Goal: Task Accomplishment & Management: Manage account settings

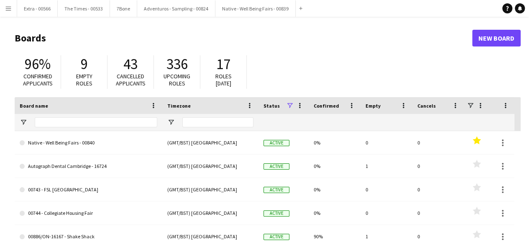
click at [8, 6] on app-icon "Menu" at bounding box center [8, 8] width 7 height 7
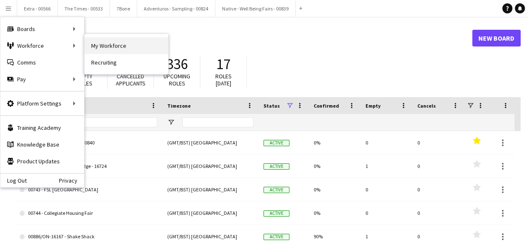
click at [118, 44] on link "My Workforce" at bounding box center [127, 45] width 84 height 17
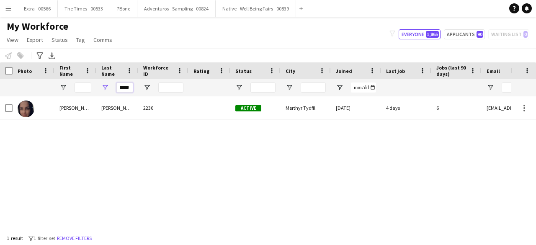
drag, startPoint x: 119, startPoint y: 87, endPoint x: 142, endPoint y: 85, distance: 22.7
click at [142, 85] on div "*****" at bounding box center [447, 87] width 895 height 17
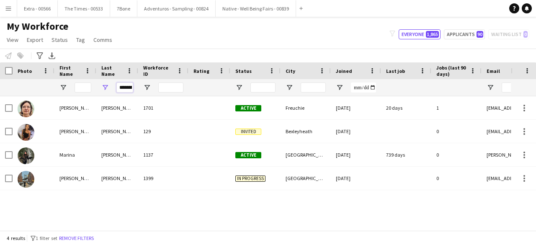
scroll to position [0, 5]
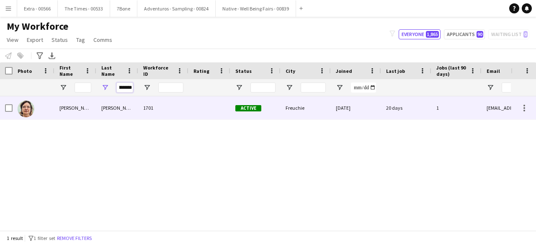
type input "********"
click at [101, 113] on div "[PERSON_NAME]" at bounding box center [117, 107] width 42 height 23
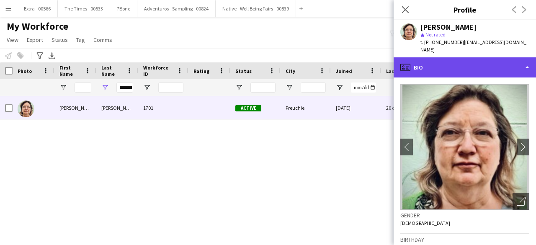
click at [527, 67] on div "profile Bio" at bounding box center [464, 67] width 142 height 20
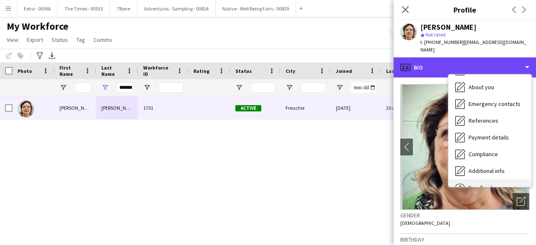
scroll to position [37, 0]
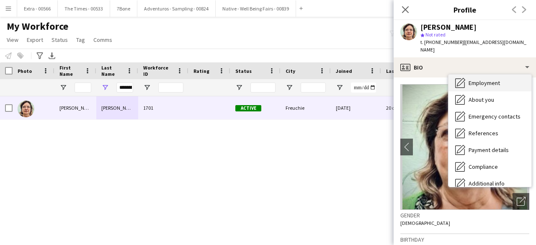
click at [481, 79] on span "Employment" at bounding box center [483, 83] width 31 height 8
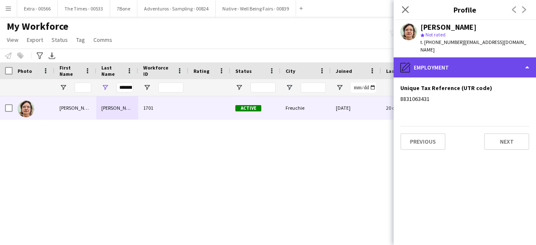
click at [502, 57] on div "pencil4 Employment" at bounding box center [464, 67] width 142 height 20
click at [525, 59] on div "pencil4 Employment" at bounding box center [464, 67] width 142 height 20
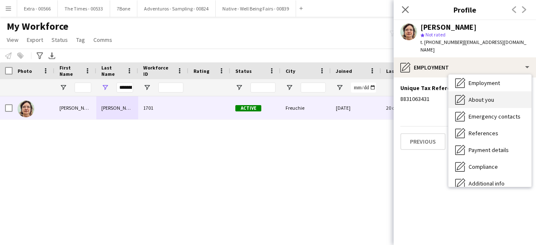
click at [483, 96] on span "About you" at bounding box center [481, 100] width 26 height 8
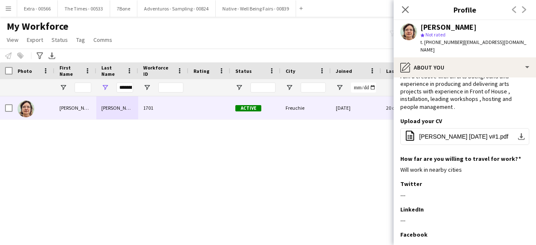
scroll to position [0, 0]
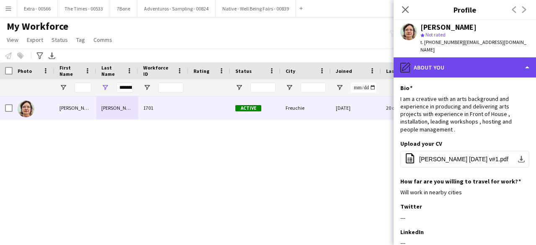
click at [525, 57] on div "pencil4 About you" at bounding box center [464, 67] width 142 height 20
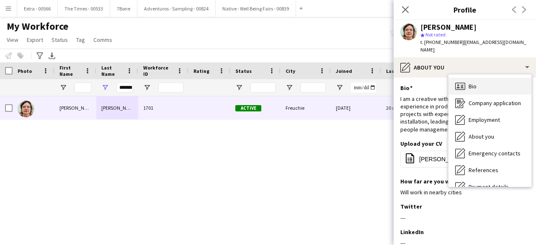
click at [471, 82] on span "Bio" at bounding box center [472, 86] width 8 height 8
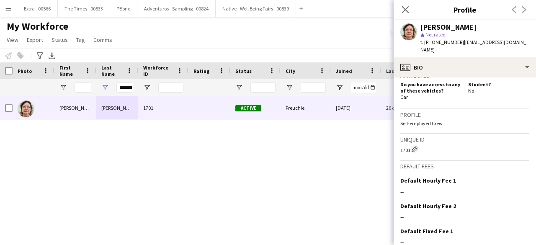
scroll to position [354, 0]
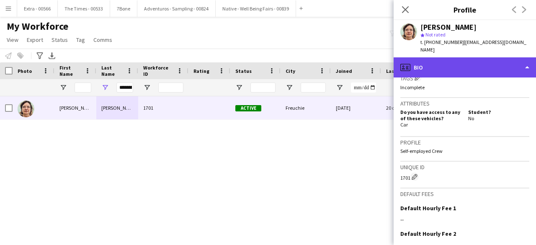
click at [526, 61] on div "profile Bio" at bounding box center [464, 67] width 142 height 20
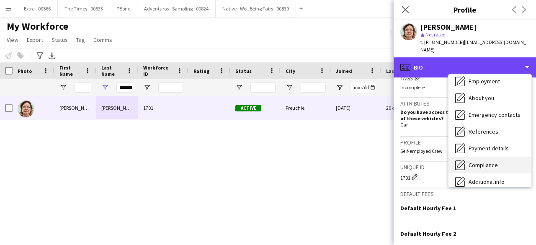
scroll to position [79, 0]
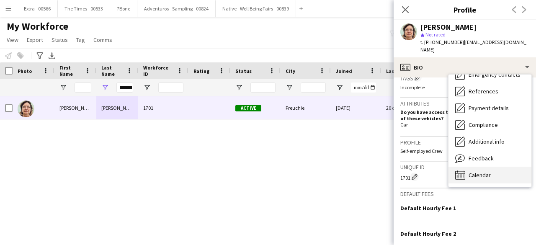
click at [484, 167] on div "Calendar Calendar" at bounding box center [489, 175] width 83 height 17
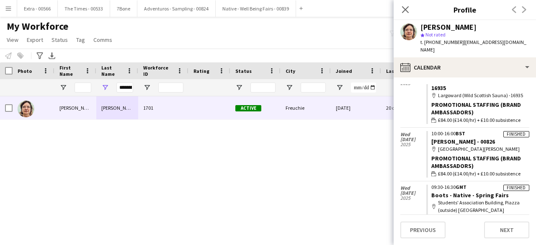
scroll to position [126, 0]
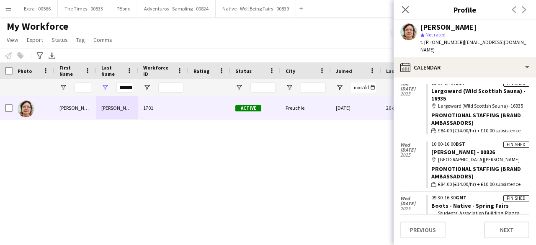
click at [15, 11] on button "Menu" at bounding box center [8, 8] width 17 height 17
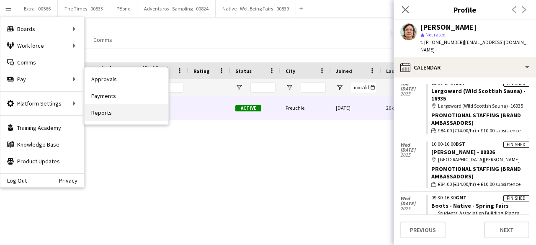
click at [130, 118] on link "Reports" at bounding box center [127, 112] width 84 height 17
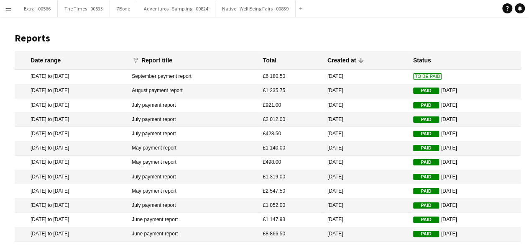
click at [68, 75] on mat-cell "[DATE] to [DATE]" at bounding box center [71, 76] width 113 height 14
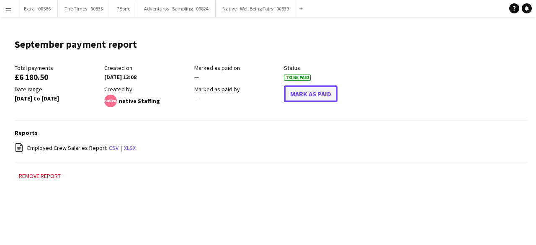
click at [318, 92] on button "Mark As Paid" at bounding box center [311, 93] width 54 height 17
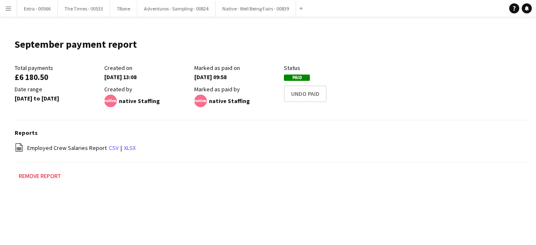
click at [9, 10] on app-icon "Menu" at bounding box center [8, 8] width 7 height 7
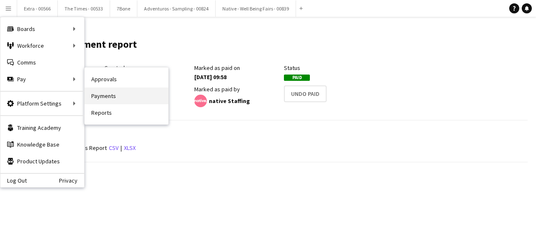
click at [141, 99] on link "Payments" at bounding box center [127, 95] width 84 height 17
